Goal: Task Accomplishment & Management: Complete application form

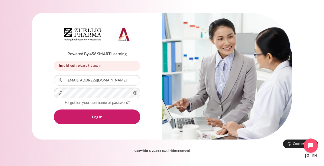
click at [135, 92] on icon "Content" at bounding box center [135, 93] width 6 height 6
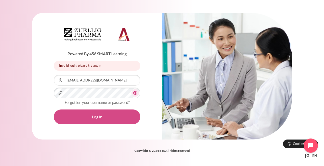
click at [89, 116] on button "Log in" at bounding box center [97, 117] width 87 height 15
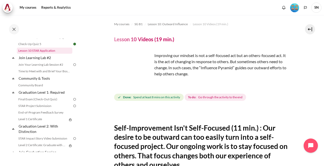
scroll to position [514, 0]
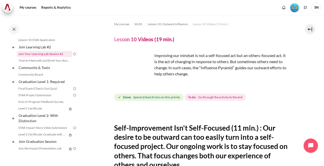
click at [50, 57] on link "Join Your Learning Lab Session #2" at bounding box center [45, 54] width 56 height 6
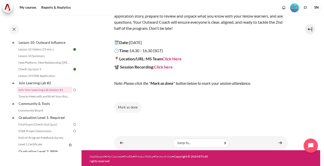
scroll to position [81, 0]
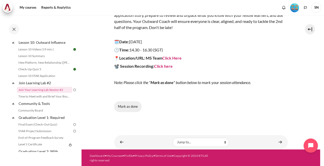
click at [127, 106] on button "Mark as done" at bounding box center [128, 107] width 28 height 11
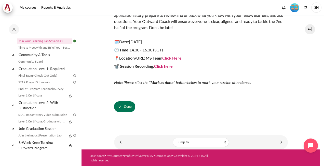
scroll to position [532, 0]
click at [39, 81] on link "STAR Project Submission" at bounding box center [45, 82] width 56 height 6
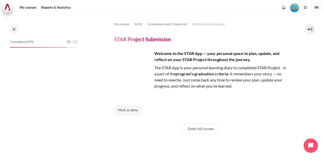
scroll to position [519, 0]
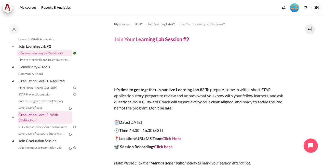
scroll to position [506, 0]
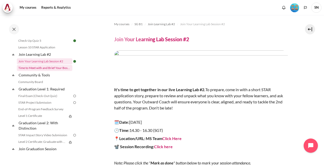
click at [45, 71] on link "Time to Meet with and Brief Your Boss #2" at bounding box center [45, 68] width 56 height 6
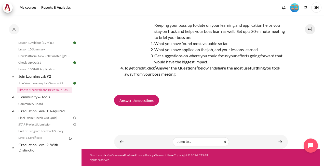
scroll to position [7, 0]
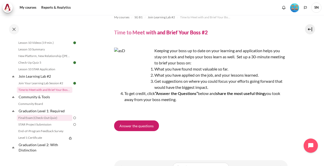
click at [37, 121] on link "Final Exam (Check-Out Quiz)" at bounding box center [45, 118] width 56 height 6
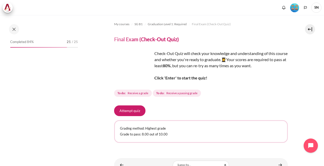
scroll to position [512, 0]
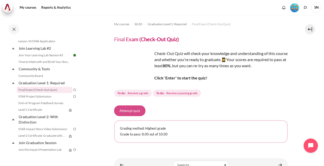
click at [129, 111] on button "Attempt quiz" at bounding box center [129, 111] width 31 height 11
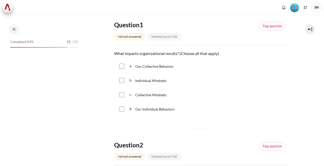
scroll to position [51, 0]
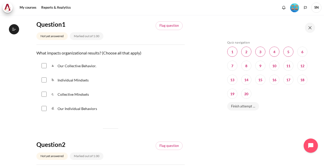
scroll to position [512, 0]
click at [45, 65] on input "Content" at bounding box center [44, 65] width 5 height 5
checkbox input "true"
click at [44, 107] on input "Content" at bounding box center [44, 108] width 5 height 5
checkbox input "true"
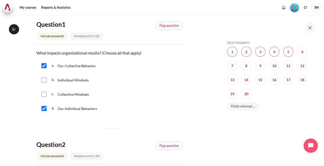
click at [43, 81] on input "Content" at bounding box center [44, 80] width 5 height 5
checkbox input "true"
click at [43, 93] on input "Content" at bounding box center [44, 94] width 5 height 5
checkbox input "true"
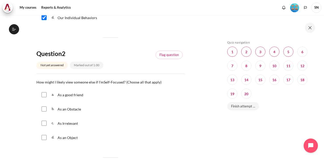
scroll to position [153, 0]
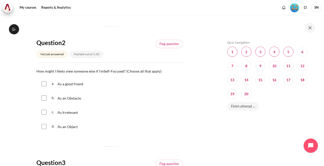
click at [43, 99] on input "Content" at bounding box center [44, 98] width 5 height 5
checkbox input "true"
click at [43, 113] on input "Content" at bounding box center [44, 112] width 5 height 5
checkbox input "true"
click at [42, 127] on input "Content" at bounding box center [44, 126] width 5 height 5
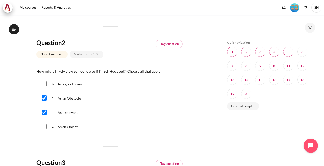
checkbox input "true"
click at [115, 119] on div "a. As a good friend b. As an Obstacle c. As Irrelevant d. As an Object" at bounding box center [110, 105] width 148 height 56
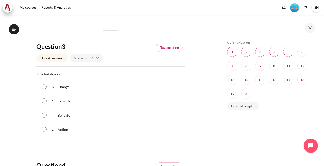
scroll to position [281, 0]
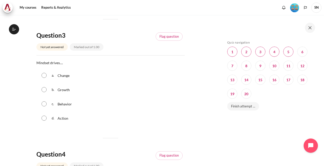
click at [63, 105] on span "Behavior" at bounding box center [65, 104] width 14 height 4
radio input "true"
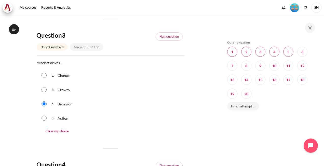
click at [43, 75] on input "Content" at bounding box center [44, 75] width 5 height 5
radio input "true"
click at [44, 103] on input "Content" at bounding box center [44, 104] width 5 height 5
radio input "true"
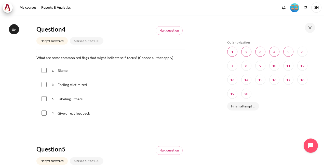
scroll to position [408, 0]
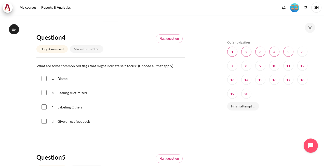
click at [44, 79] on input "Content" at bounding box center [44, 78] width 5 height 5
checkbox input "true"
click at [43, 93] on input "Content" at bounding box center [44, 92] width 5 height 5
checkbox input "true"
click at [45, 107] on input "Content" at bounding box center [44, 107] width 5 height 5
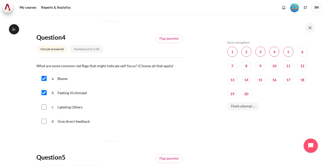
checkbox input "true"
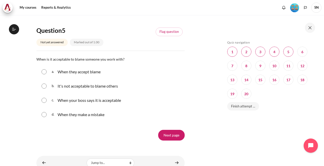
scroll to position [536, 0]
click at [45, 85] on input "Content" at bounding box center [44, 85] width 5 height 5
radio input "true"
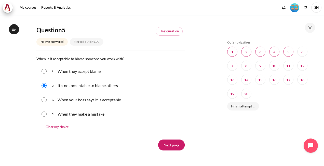
click at [44, 70] on input "Content" at bounding box center [44, 71] width 5 height 5
radio input "true"
click at [44, 85] on input "Content" at bounding box center [44, 85] width 5 height 5
radio input "true"
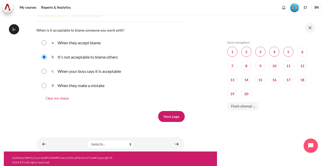
scroll to position [566, 0]
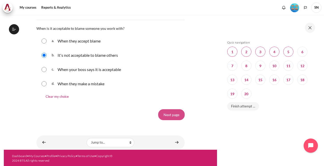
click at [168, 112] on input "Next page" at bounding box center [171, 114] width 27 height 11
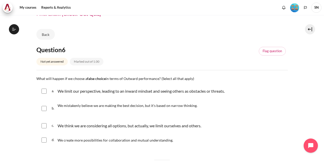
scroll to position [512, 0]
click at [44, 90] on input "Content" at bounding box center [44, 91] width 5 height 5
checkbox input "true"
click at [45, 109] on input "Content" at bounding box center [44, 108] width 5 height 5
checkbox input "true"
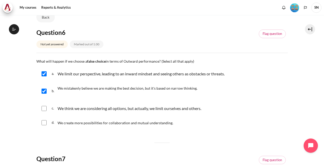
scroll to position [51, 0]
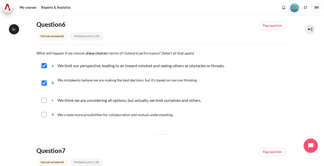
click at [46, 98] on input "Content" at bounding box center [44, 100] width 5 height 5
checkbox input "true"
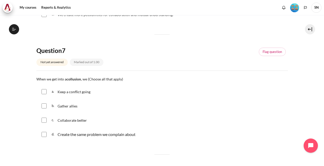
scroll to position [153, 0]
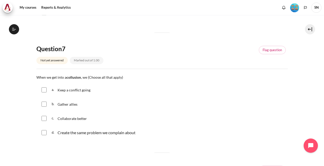
click at [43, 89] on input "Content" at bounding box center [44, 89] width 5 height 5
checkbox input "true"
click at [70, 132] on div "Create the same problem we complain about" at bounding box center [97, 133] width 78 height 6
checkbox input "true"
click at [68, 104] on span "Gather allies" at bounding box center [68, 104] width 20 height 4
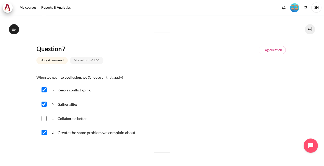
click at [44, 104] on input "Content" at bounding box center [44, 104] width 5 height 5
click at [74, 104] on span "Gather allies" at bounding box center [68, 104] width 20 height 4
click at [43, 103] on input "Content" at bounding box center [44, 104] width 5 height 5
checkbox input "false"
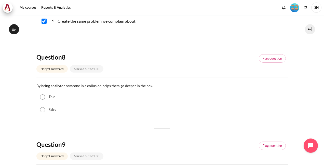
scroll to position [281, 0]
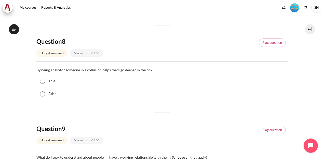
click at [53, 94] on label "False" at bounding box center [53, 94] width 8 height 5
click at [45, 94] on input "False" at bounding box center [42, 94] width 5 height 5
radio input "true"
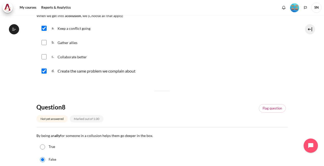
scroll to position [204, 0]
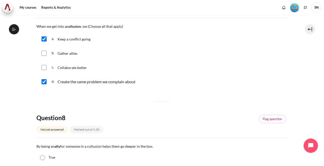
click at [72, 55] on p "Gather allies" at bounding box center [68, 53] width 21 height 6
checkbox input "true"
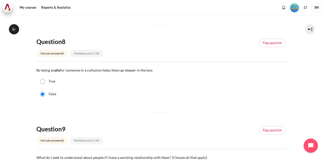
scroll to position [281, 0]
click at [52, 82] on label "True" at bounding box center [52, 81] width 7 height 5
click at [45, 82] on input "True" at bounding box center [42, 81] width 5 height 5
radio input "true"
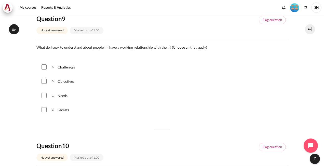
scroll to position [383, 0]
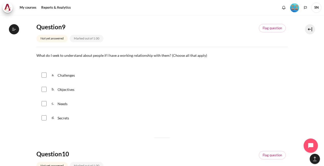
click at [44, 76] on input "Content" at bounding box center [44, 75] width 5 height 5
checkbox input "true"
click at [44, 90] on input "Content" at bounding box center [44, 89] width 5 height 5
checkbox input "true"
click at [44, 103] on input "Content" at bounding box center [44, 103] width 5 height 5
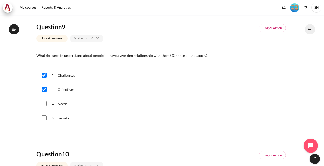
checkbox input "true"
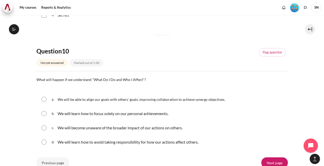
scroll to position [510, 0]
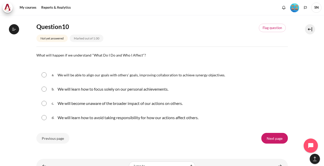
click at [78, 75] on span "We will be able to align our goals with others' goals, improving collaboration …" at bounding box center [142, 75] width 168 height 4
radio input "true"
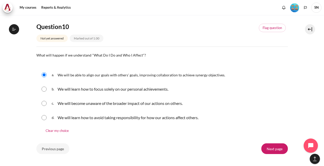
click at [73, 89] on p "We will learn how to focus solely on our personal achievements." at bounding box center [113, 89] width 111 height 6
radio input "true"
click at [70, 101] on p "We will become unaware of the broader impact of our actions on others." at bounding box center [120, 104] width 125 height 6
radio input "true"
click at [69, 116] on p "We will learn how to avoid taking responsibility for how our actions affect oth…" at bounding box center [128, 118] width 141 height 6
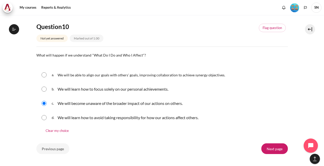
radio input "true"
click at [43, 76] on input "Content" at bounding box center [44, 74] width 5 height 5
radio input "true"
click at [280, 147] on input "Next page" at bounding box center [275, 149] width 27 height 11
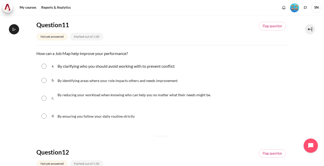
scroll to position [51, 0]
click at [70, 82] on span "By identifying areas where your role impacts others and needs improvement" at bounding box center [118, 80] width 120 height 4
radio input "true"
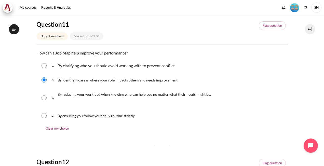
click at [67, 94] on span "By reducing your workload when knowing who can help you no matter what their ne…" at bounding box center [135, 94] width 154 height 4
radio input "true"
click at [67, 80] on span "By identifying areas where your role impacts others and needs improvement" at bounding box center [118, 80] width 120 height 4
radio input "true"
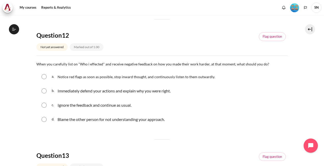
scroll to position [179, 0]
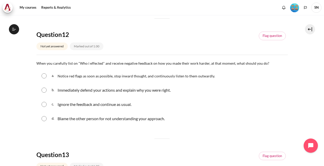
click at [80, 76] on span "Notice red flags as soon as possible, stop inward thought, and continuously lis…" at bounding box center [137, 76] width 158 height 4
radio input "true"
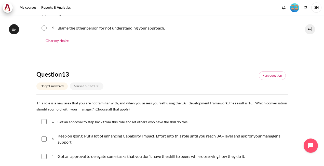
scroll to position [306, 0]
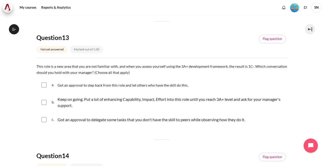
click at [45, 120] on input "Content" at bounding box center [44, 119] width 5 height 5
checkbox input "true"
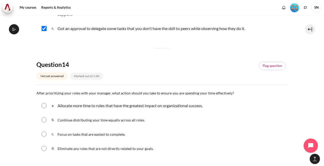
scroll to position [434, 0]
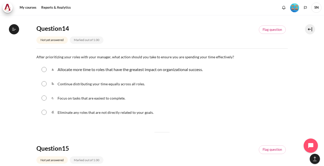
click at [80, 70] on p "Allocate more time to roles that have the greatest impact on organizational suc…" at bounding box center [130, 70] width 145 height 6
radio input "true"
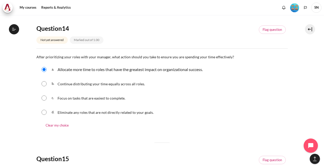
click at [121, 113] on span "Eliminate any roles that are not directly related to your goals." at bounding box center [106, 112] width 96 height 4
radio input "true"
click at [82, 70] on p "Allocate more time to roles that have the greatest impact on organizational suc…" at bounding box center [130, 70] width 145 height 6
radio input "true"
click at [76, 111] on span "Eliminate any roles that are not directly related to your goals." at bounding box center [106, 112] width 96 height 4
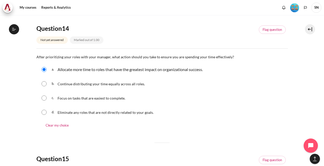
radio input "true"
click at [68, 68] on p "Allocate more time to roles that have the greatest impact on organizational suc…" at bounding box center [130, 70] width 145 height 6
radio input "true"
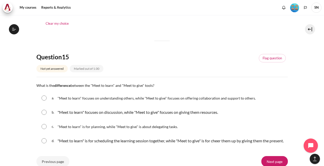
scroll to position [561, 0]
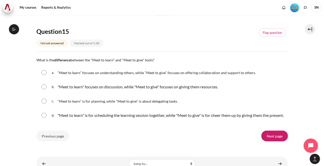
click at [43, 72] on input "Content" at bounding box center [44, 72] width 5 height 5
radio input "true"
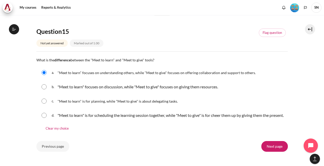
click at [43, 85] on input "Content" at bounding box center [44, 86] width 5 height 5
radio input "true"
click at [44, 71] on input "Content" at bounding box center [44, 72] width 5 height 5
radio input "true"
click at [272, 152] on input "Next page" at bounding box center [275, 146] width 27 height 11
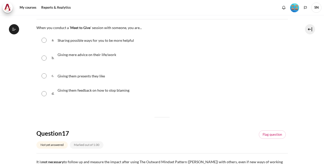
scroll to position [51, 0]
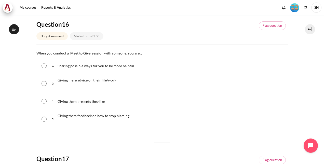
click at [77, 68] on div "Sharing possible ways for you to be more helpful" at bounding box center [96, 66] width 77 height 8
radio input "true"
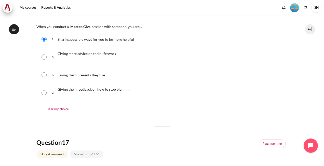
scroll to position [77, 0]
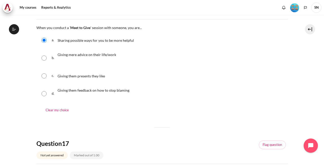
click at [87, 76] on span "Giving them presents they like" at bounding box center [81, 76] width 47 height 4
radio input "true"
click at [46, 40] on input "Content" at bounding box center [44, 40] width 5 height 5
radio input "true"
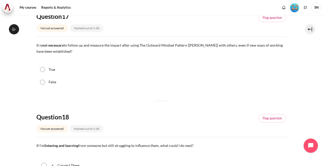
scroll to position [179, 0]
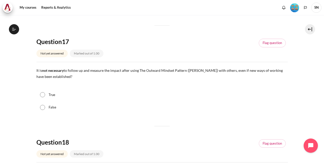
click at [48, 108] on div "False" at bounding box center [162, 107] width 252 height 13
click at [42, 107] on input "False" at bounding box center [42, 107] width 5 height 5
radio input "true"
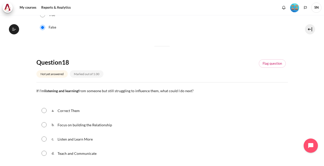
scroll to position [281, 0]
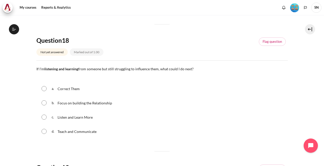
click at [46, 102] on input "Content" at bounding box center [44, 103] width 5 height 5
radio input "true"
click at [83, 118] on span "Listen and Learn More" at bounding box center [75, 117] width 35 height 4
radio input "true"
click at [45, 103] on input "Content" at bounding box center [44, 103] width 5 height 5
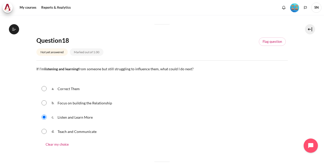
radio input "true"
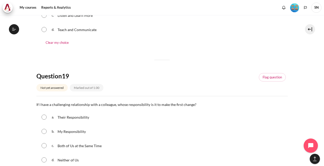
scroll to position [408, 0]
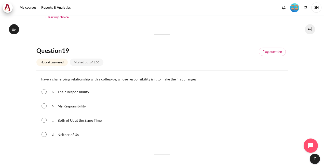
click at [75, 107] on span "My Responsibility" at bounding box center [72, 106] width 28 height 4
radio input "true"
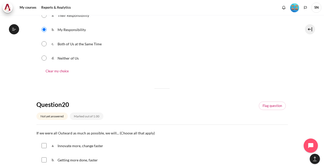
scroll to position [510, 0]
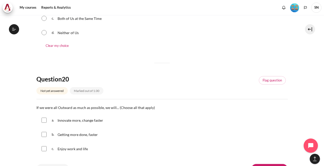
click at [45, 124] on div "a. Innovate more, change faster" at bounding box center [162, 120] width 252 height 13
click at [45, 120] on input "Content" at bounding box center [44, 120] width 5 height 5
checkbox input "true"
click at [44, 133] on input "Content" at bounding box center [44, 134] width 5 height 5
checkbox input "true"
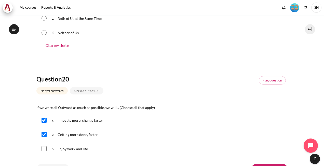
click at [44, 148] on input "Content" at bounding box center [44, 148] width 5 height 5
checkbox input "true"
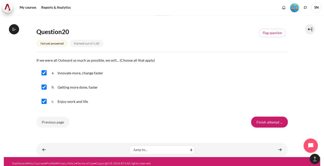
scroll to position [560, 0]
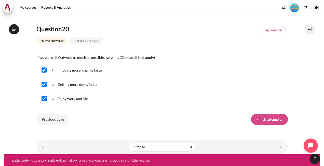
click at [261, 119] on input "Finish attempt ..." at bounding box center [270, 119] width 37 height 11
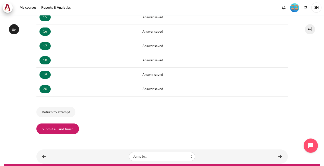
scroll to position [306, 0]
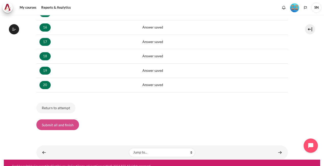
click at [50, 121] on button "Submit all and finish" at bounding box center [57, 125] width 43 height 11
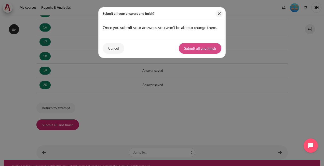
click at [182, 48] on button "Submit all and finish" at bounding box center [200, 48] width 43 height 11
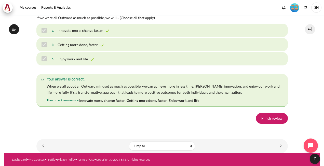
scroll to position [3625, 0]
click at [276, 118] on link "Finish review" at bounding box center [272, 118] width 32 height 11
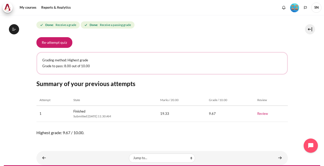
scroll to position [80, 0]
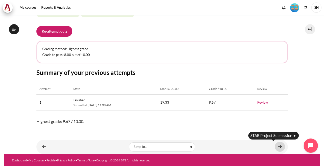
click at [279, 146] on link "Content" at bounding box center [280, 147] width 10 height 10
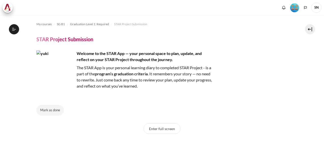
scroll to position [519, 0]
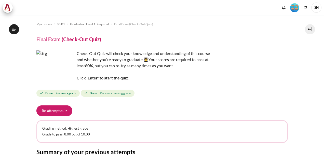
scroll to position [512, 0]
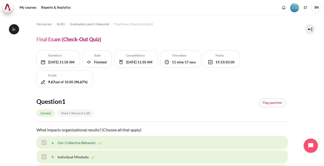
scroll to position [512, 0]
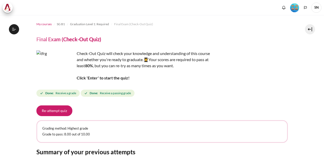
scroll to position [512, 0]
click at [45, 24] on span "My courses" at bounding box center [43, 24] width 15 height 5
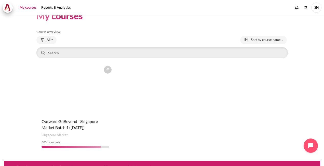
scroll to position [20, 0]
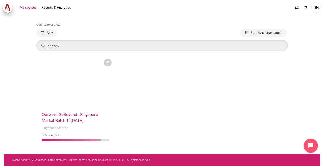
click at [75, 115] on span "Outward GoBeyond - Singapore Market Batch 1 ([DATE])" at bounding box center [70, 117] width 56 height 11
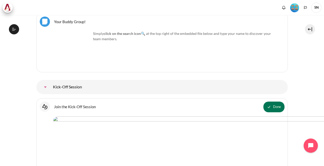
scroll to position [485, 0]
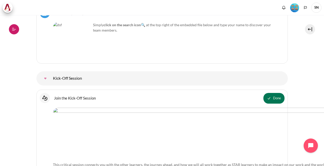
click at [16, 30] on icon at bounding box center [14, 29] width 5 height 5
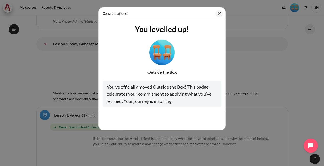
scroll to position [729, 0]
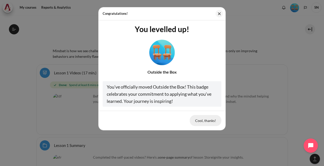
click at [201, 119] on button "Cool, thanks!" at bounding box center [206, 120] width 32 height 11
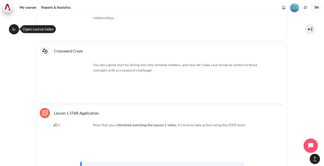
scroll to position [984, 0]
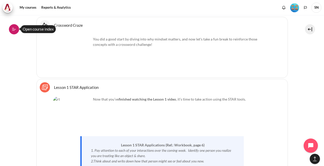
click at [17, 30] on button "Open course index" at bounding box center [14, 29] width 10 height 10
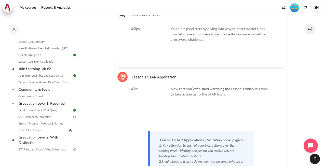
scroll to position [513, 0]
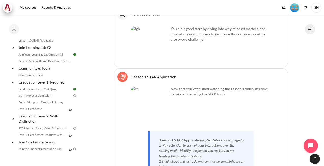
click at [72, 98] on img at bounding box center [74, 96] width 5 height 5
click at [46, 99] on link "STAR Project Submission" at bounding box center [45, 96] width 56 height 6
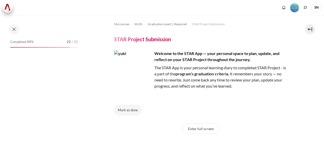
scroll to position [519, 0]
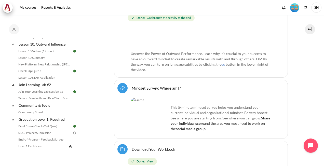
scroll to position [515, 0]
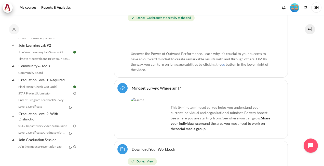
click at [72, 96] on img at bounding box center [74, 93] width 5 height 5
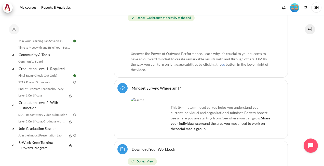
scroll to position [532, 0]
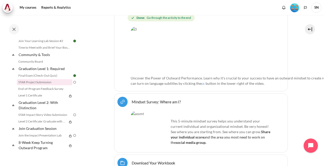
click at [41, 81] on link "STAR Project Submission" at bounding box center [45, 82] width 56 height 6
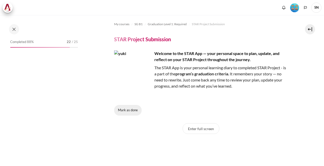
click at [132, 110] on button "Mark as done" at bounding box center [128, 110] width 28 height 11
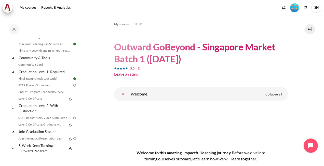
scroll to position [532, 0]
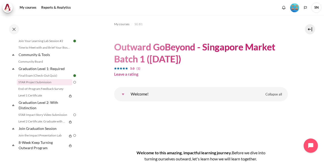
click at [30, 83] on link "STAR Project Submission" at bounding box center [45, 82] width 56 height 6
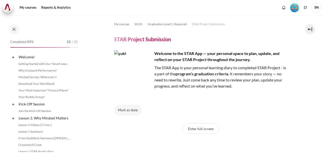
scroll to position [519, 0]
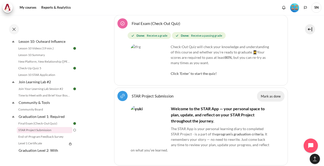
click at [267, 91] on button "Mark as done" at bounding box center [271, 96] width 28 height 11
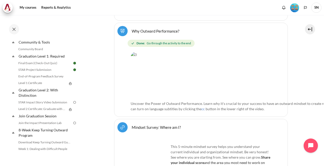
scroll to position [551, 0]
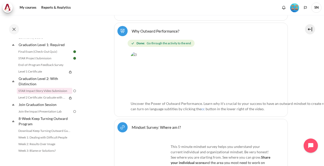
click at [55, 94] on link "STAR Impact Story Video Submission" at bounding box center [45, 91] width 56 height 6
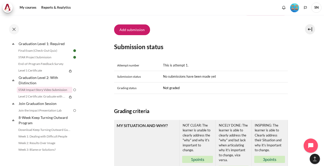
scroll to position [184, 0]
